Goal: Information Seeking & Learning: Stay updated

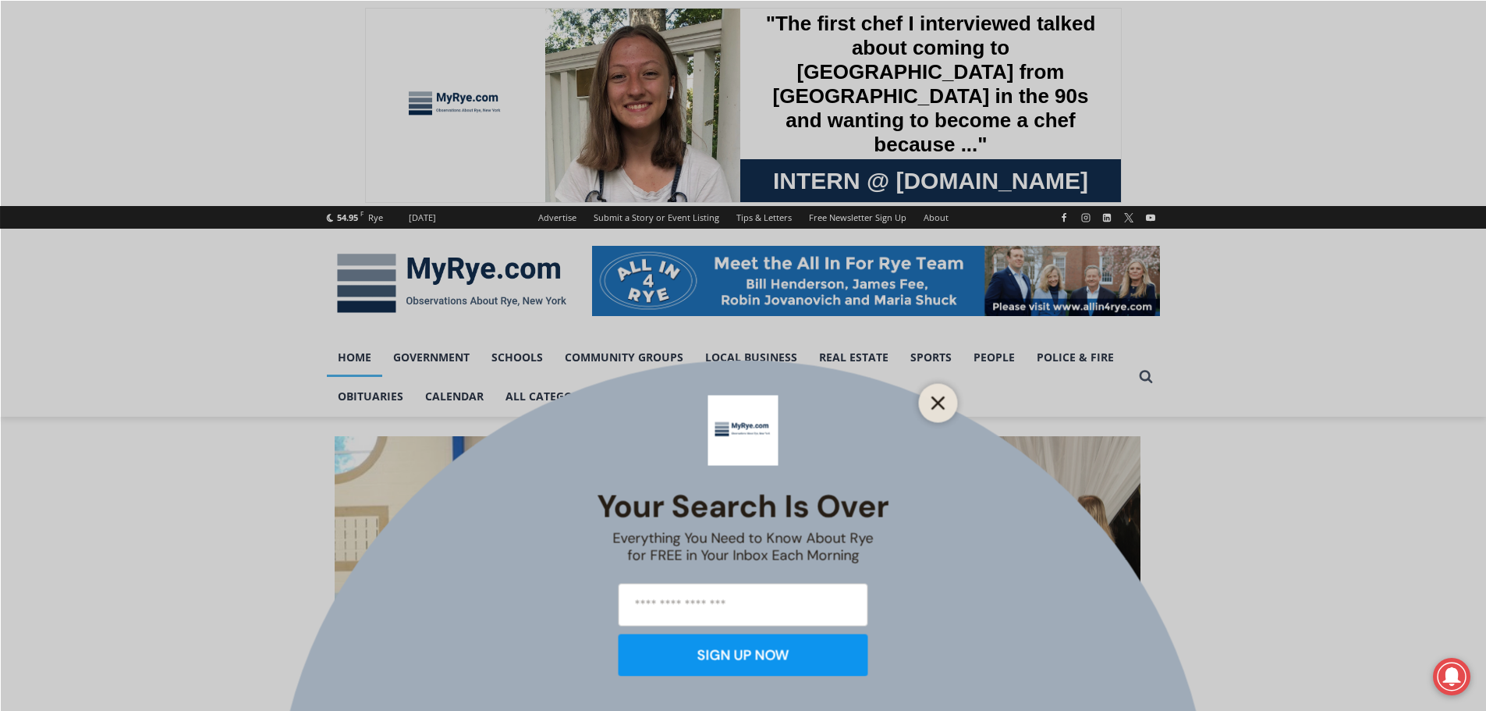
click at [946, 411] on button "Close" at bounding box center [939, 403] width 22 height 22
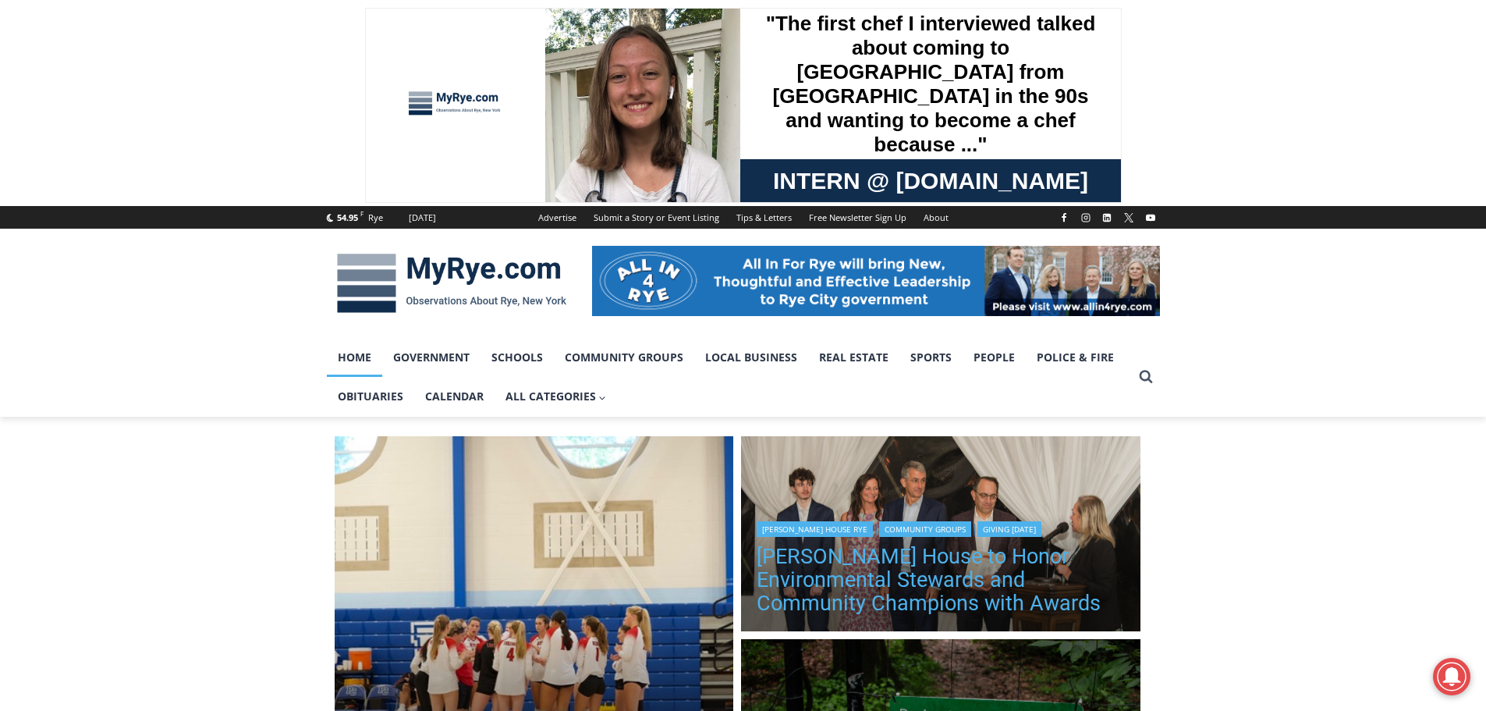
click at [940, 586] on link "[PERSON_NAME] House to Honor Environmental Stewards and Community Champions wit…" at bounding box center [941, 580] width 368 height 70
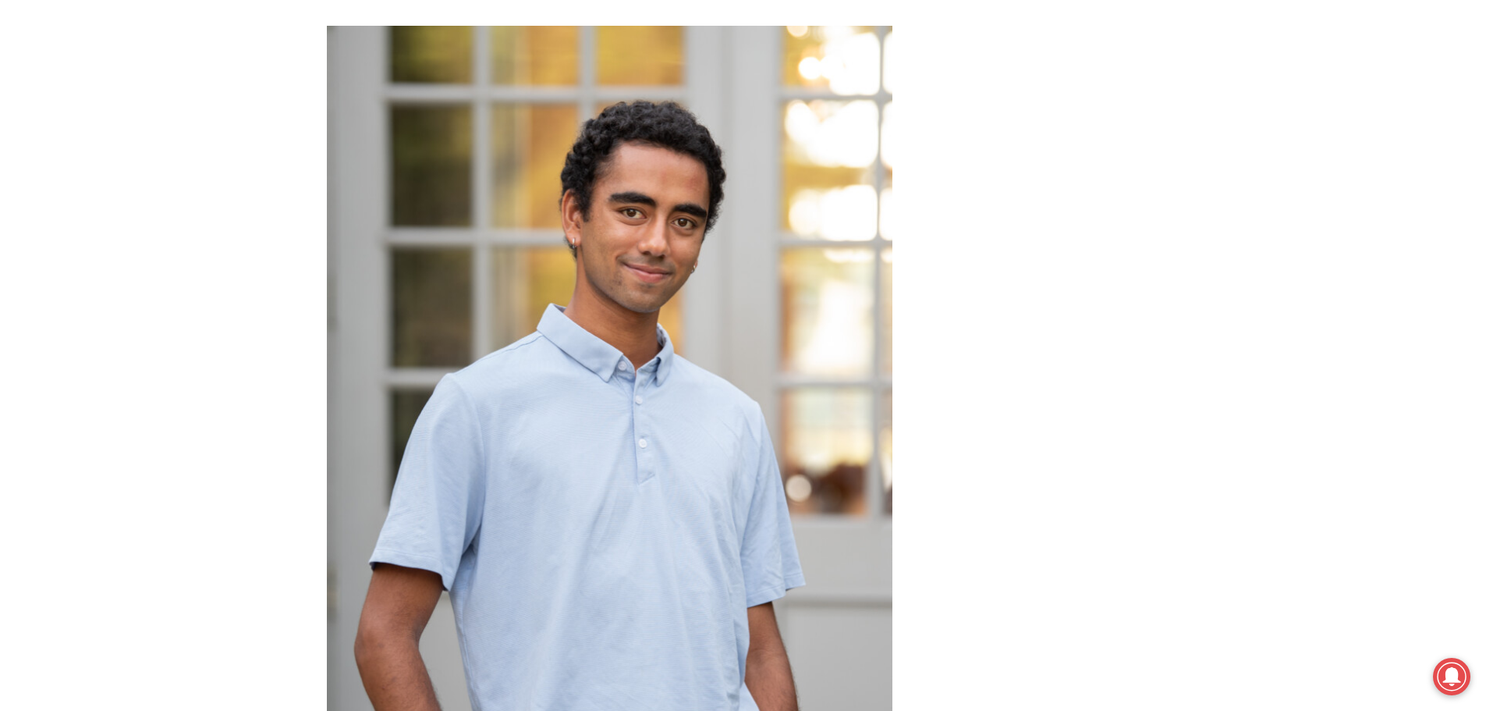
scroll to position [7616, 0]
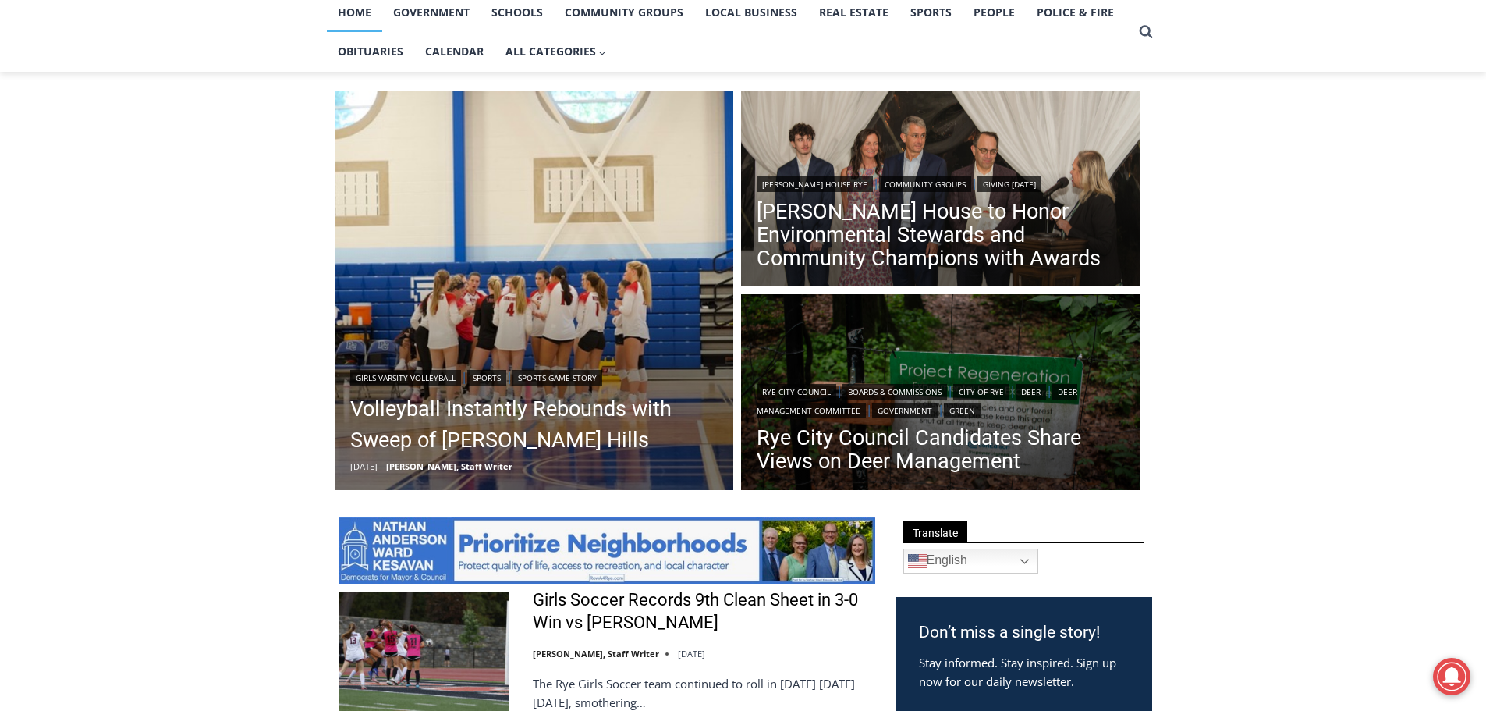
scroll to position [128, 0]
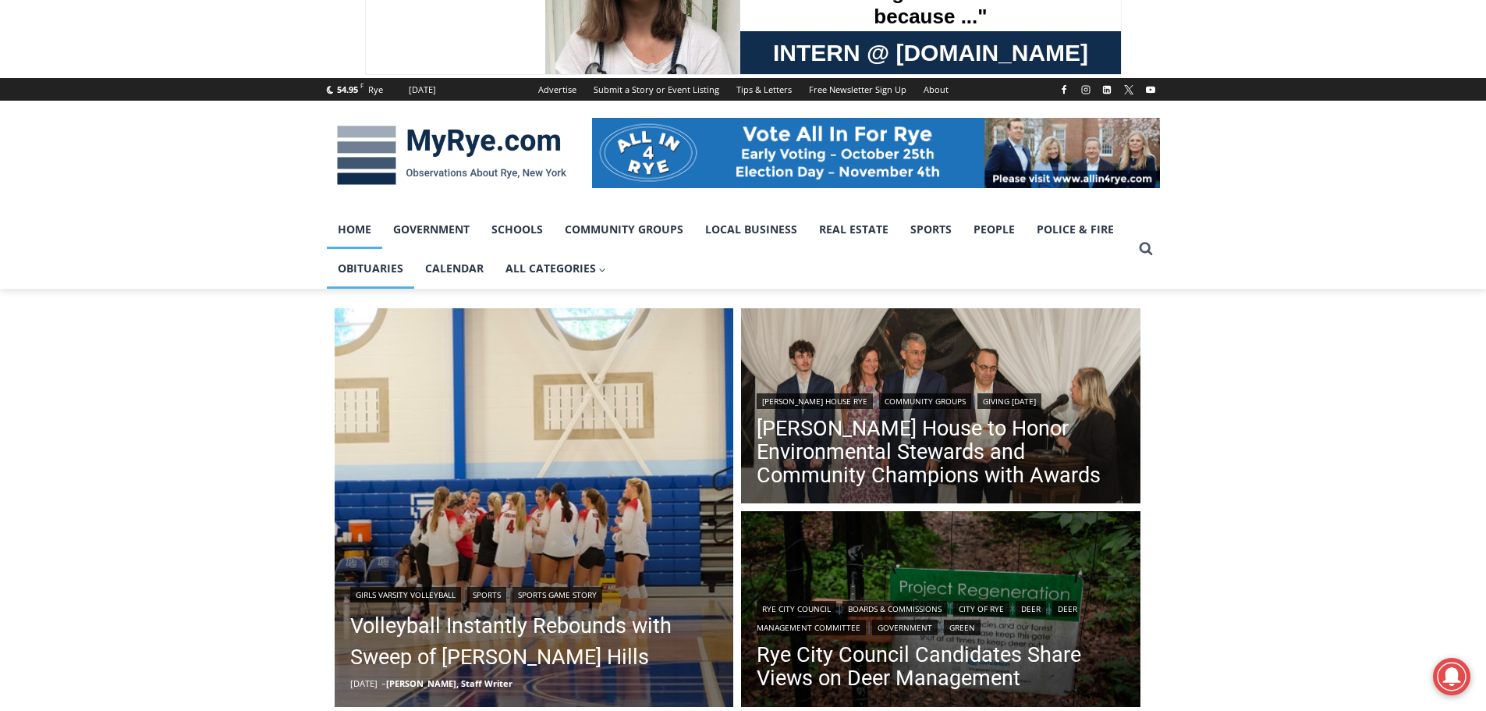
click at [376, 262] on link "Obituaries" at bounding box center [370, 268] width 87 height 39
